Goal: Task Accomplishment & Management: Use online tool/utility

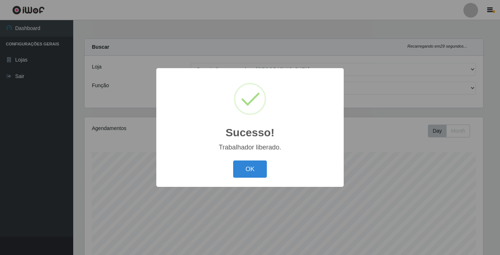
select select "250"
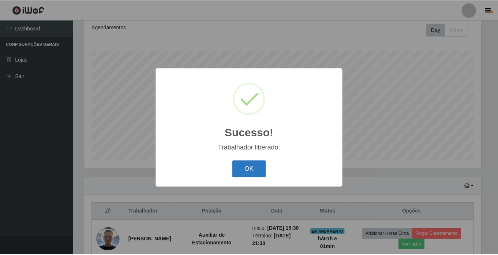
scroll to position [152, 398]
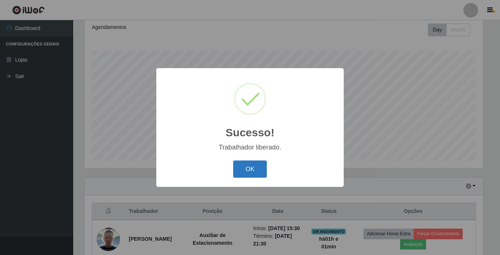
click at [259, 173] on button "OK" at bounding box center [250, 168] width 34 height 17
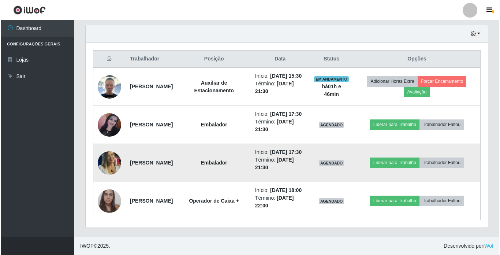
scroll to position [284, 0]
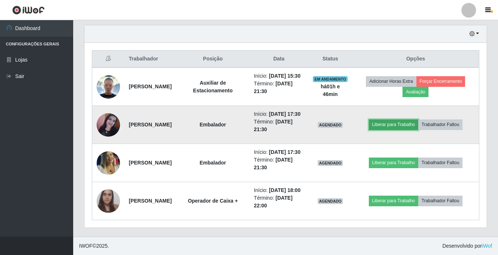
click at [418, 119] on button "Liberar para Trabalho" at bounding box center [393, 124] width 49 height 10
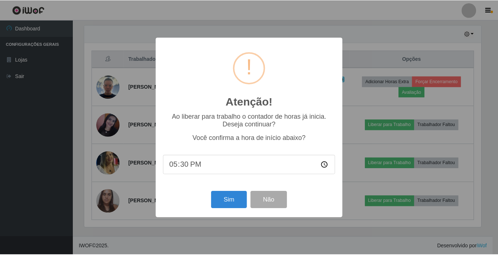
scroll to position [152, 398]
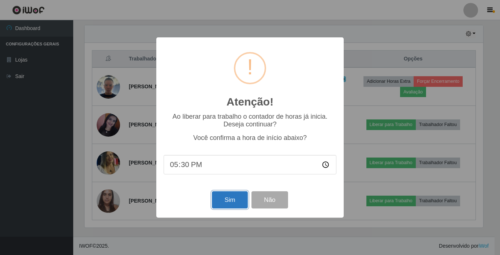
click at [233, 206] on button "Sim" at bounding box center [229, 199] width 35 height 17
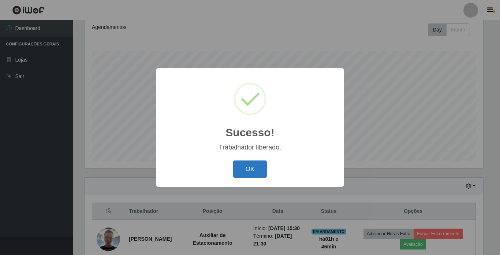
drag, startPoint x: 257, startPoint y: 157, endPoint x: 258, endPoint y: 163, distance: 6.3
click at [257, 158] on div "Sucesso! × Trabalhador liberado. OK Cancel" at bounding box center [249, 127] width 187 height 118
click at [258, 163] on button "OK" at bounding box center [250, 168] width 34 height 17
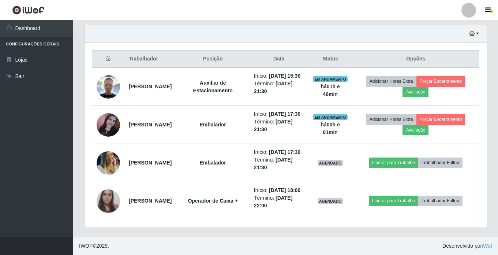
scroll to position [284, 0]
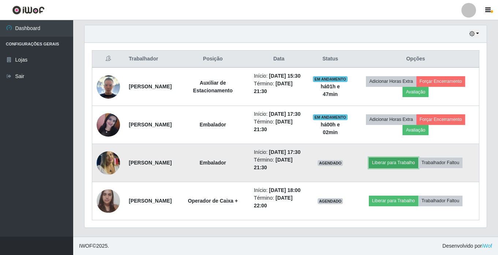
click at [394, 157] on button "Liberar para Trabalho" at bounding box center [393, 162] width 49 height 10
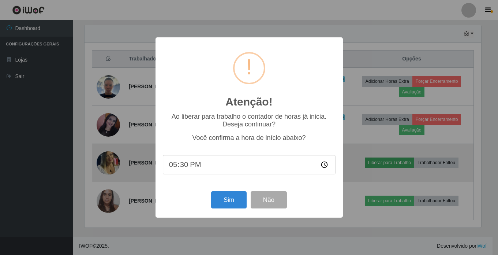
scroll to position [152, 398]
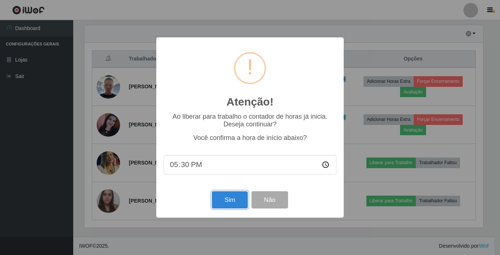
click at [226, 201] on button "Sim" at bounding box center [229, 199] width 35 height 17
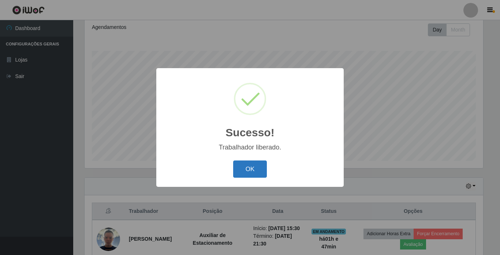
click at [251, 167] on button "OK" at bounding box center [250, 168] width 34 height 17
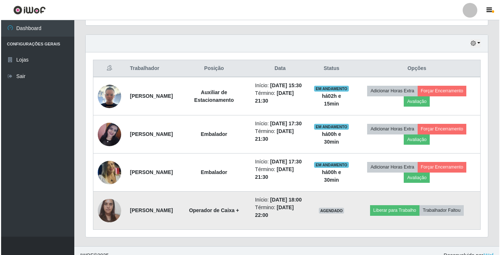
scroll to position [284, 0]
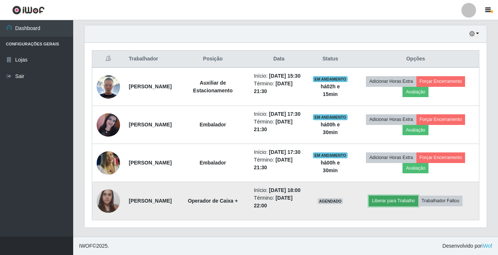
click at [394, 197] on button "Liberar para Trabalho" at bounding box center [393, 200] width 49 height 10
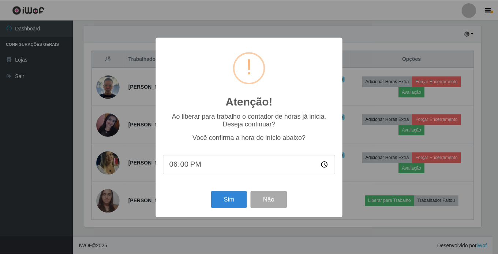
scroll to position [152, 398]
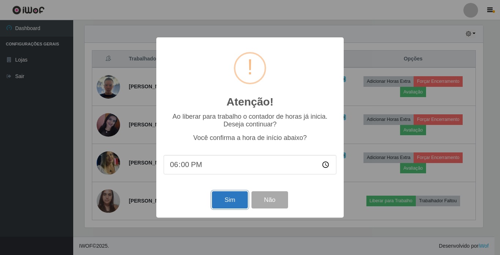
click at [223, 207] on button "Sim" at bounding box center [229, 199] width 35 height 17
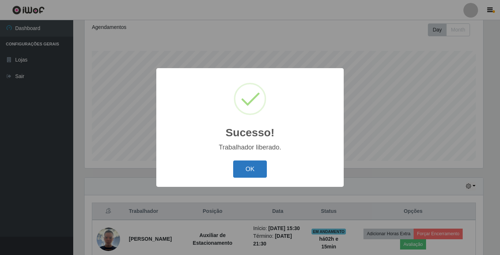
click at [244, 177] on button "OK" at bounding box center [250, 168] width 34 height 17
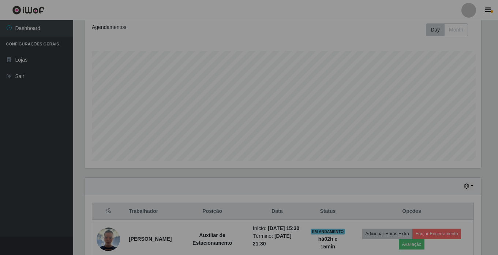
scroll to position [152, 402]
